Goal: Find specific page/section

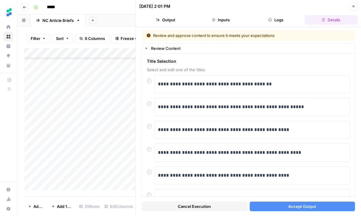
scroll to position [98, 0]
